Goal: Find contact information: Find contact information

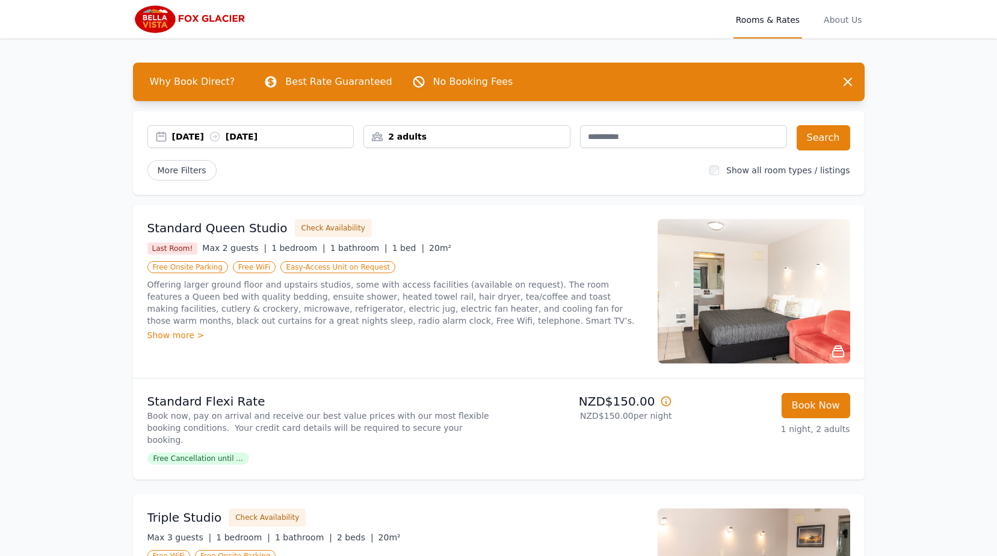
click at [775, 275] on img at bounding box center [753, 291] width 192 height 144
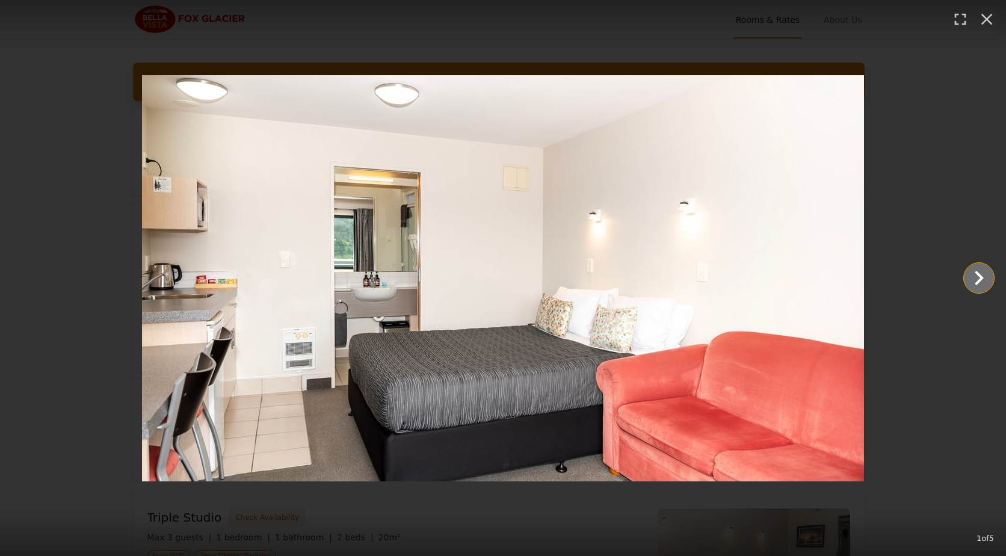
click at [975, 281] on icon "Show slide 2 of 5" at bounding box center [978, 277] width 29 height 29
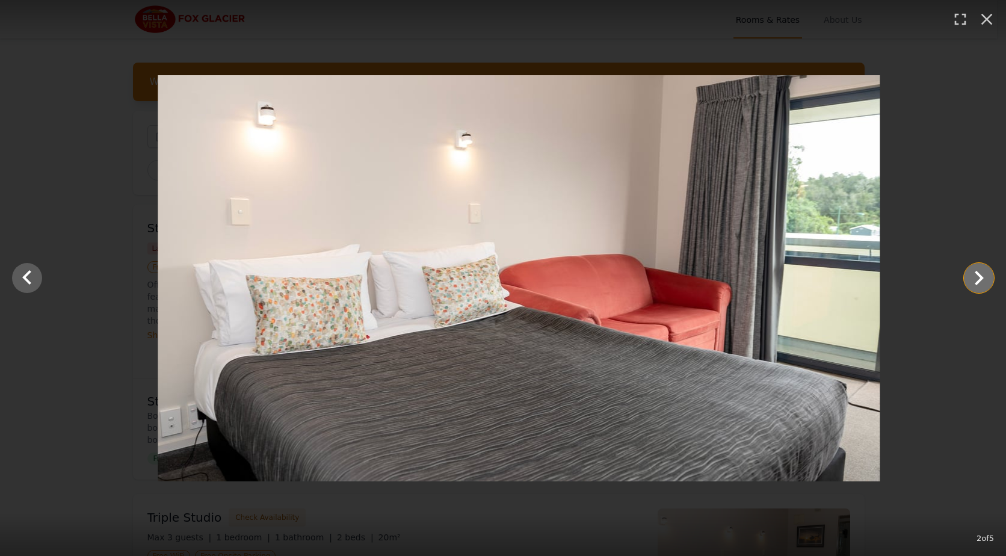
click at [975, 281] on icon "Show slide 3 of 5" at bounding box center [978, 277] width 29 height 29
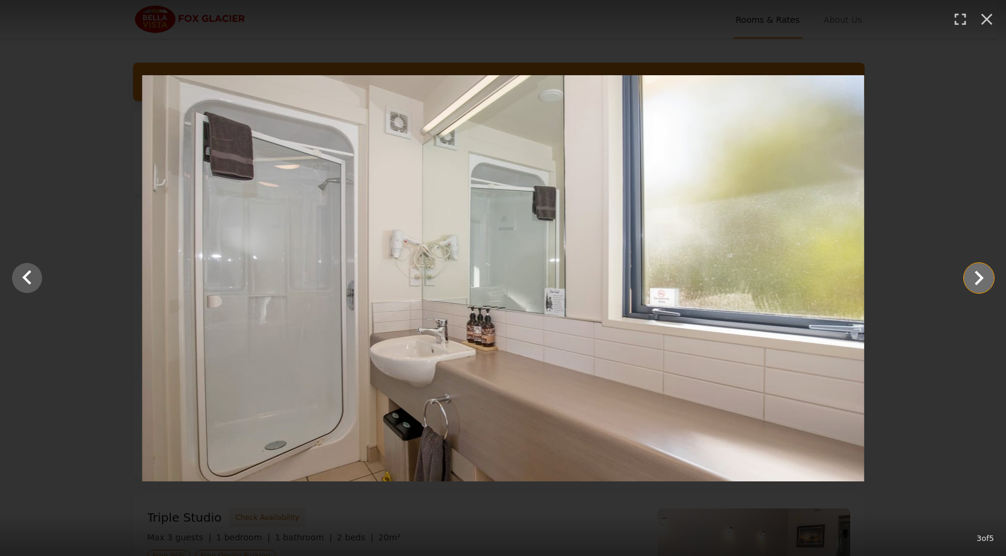
click at [975, 281] on icon "Show slide 4 of 5" at bounding box center [978, 277] width 29 height 29
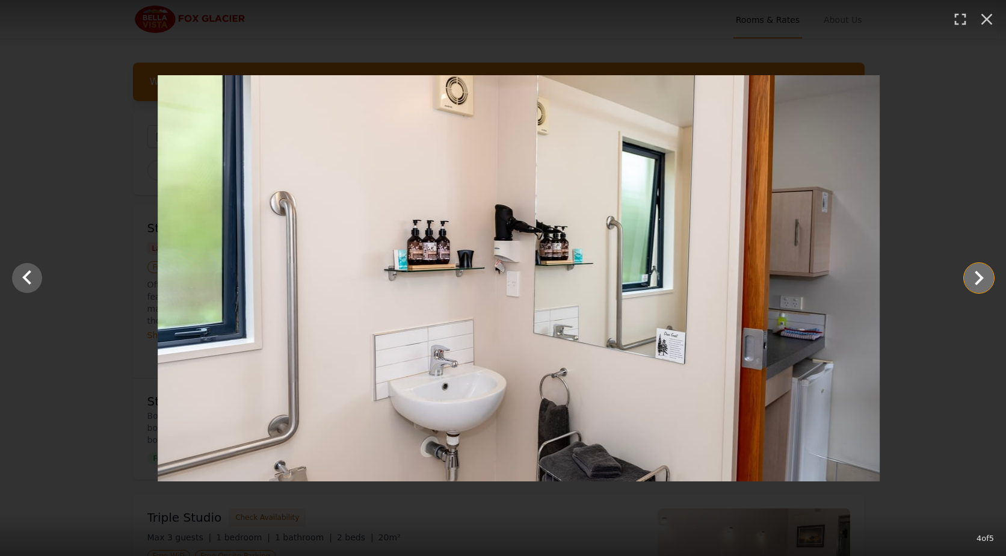
click at [975, 280] on icon "Show slide 5 of 5" at bounding box center [978, 277] width 29 height 29
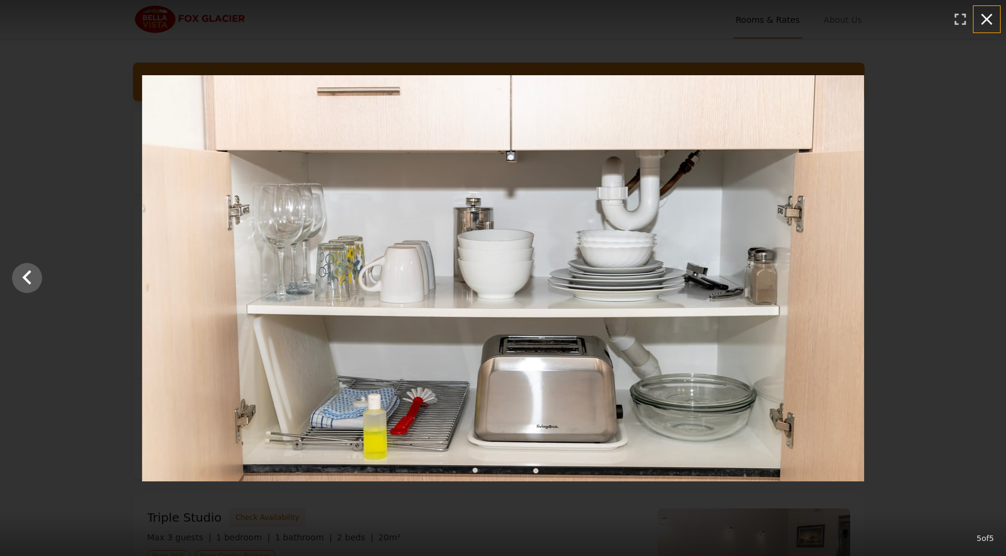
click at [988, 22] on icon "button" at bounding box center [986, 19] width 11 height 11
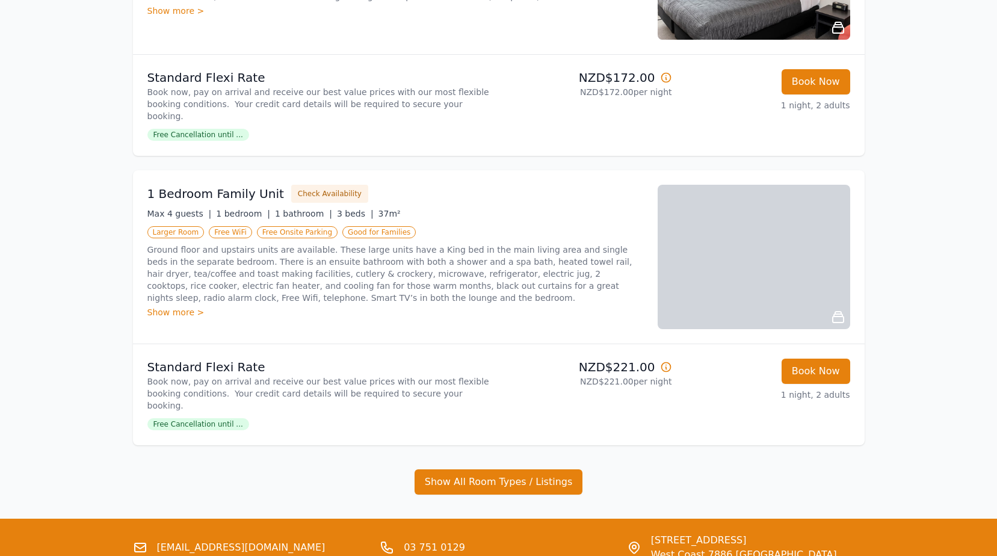
scroll to position [959, 0]
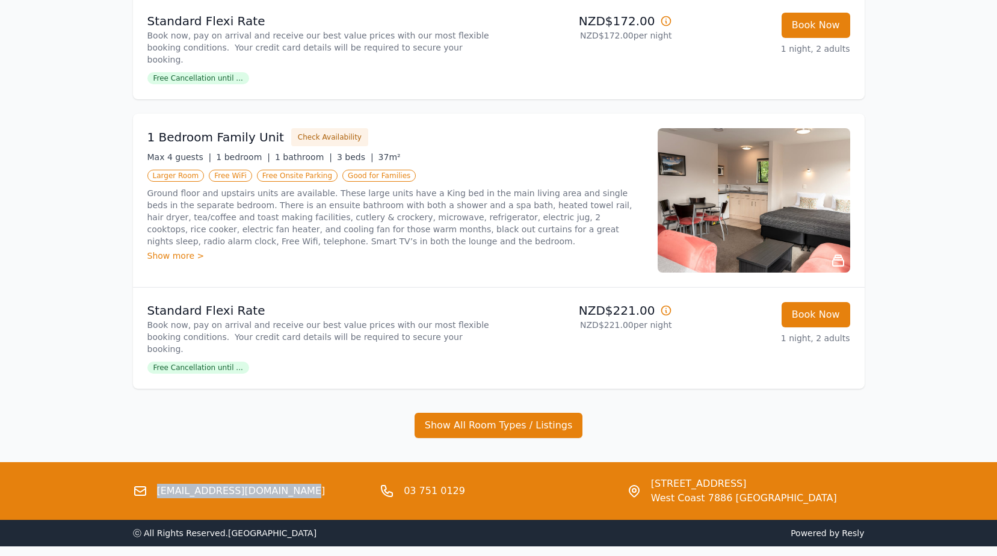
drag, startPoint x: 284, startPoint y: 443, endPoint x: 147, endPoint y: 445, distance: 137.1
click at [147, 476] on div "[EMAIL_ADDRESS][DOMAIN_NAME]" at bounding box center [252, 490] width 238 height 29
copy link "[EMAIL_ADDRESS][DOMAIN_NAME]"
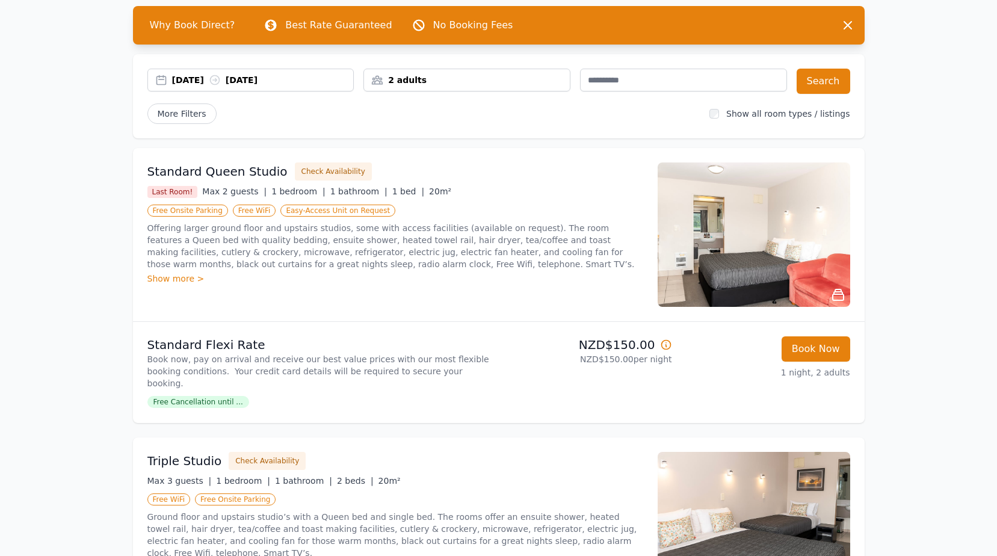
scroll to position [0, 0]
